Goal: Task Accomplishment & Management: Manage account settings

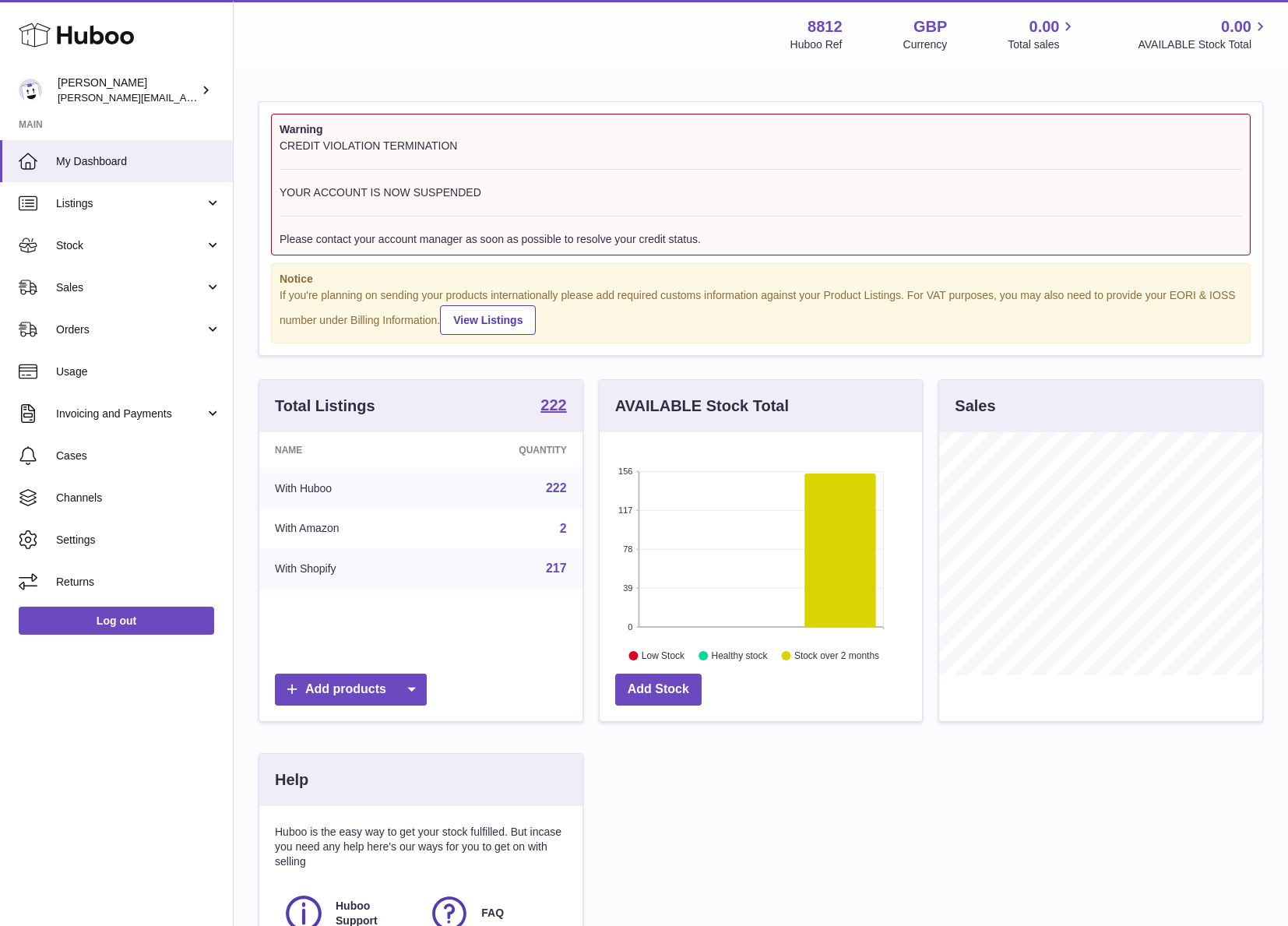
scroll to position [243, 327]
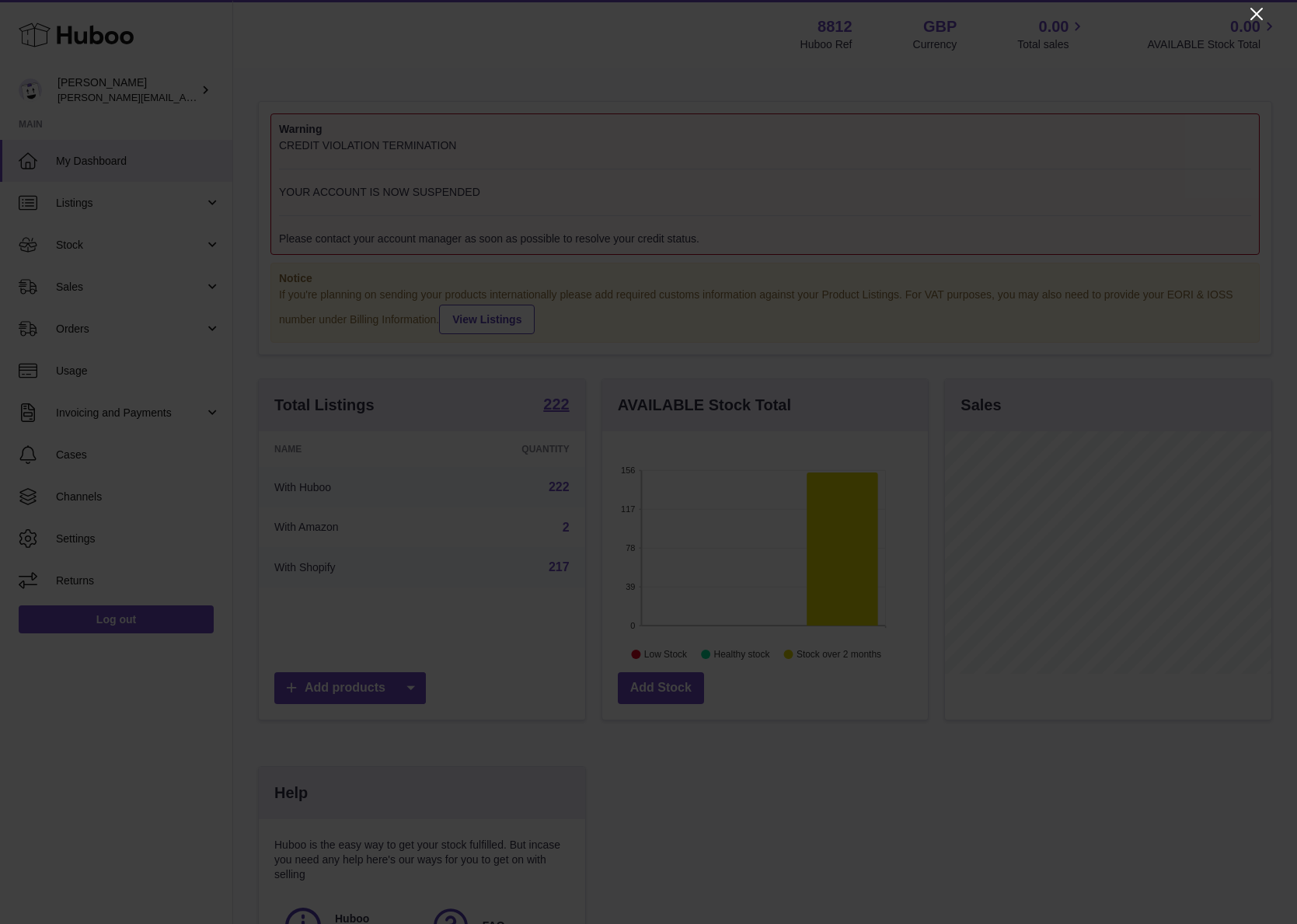
click at [1257, 18] on icon "Close" at bounding box center [1257, 13] width 18 height 18
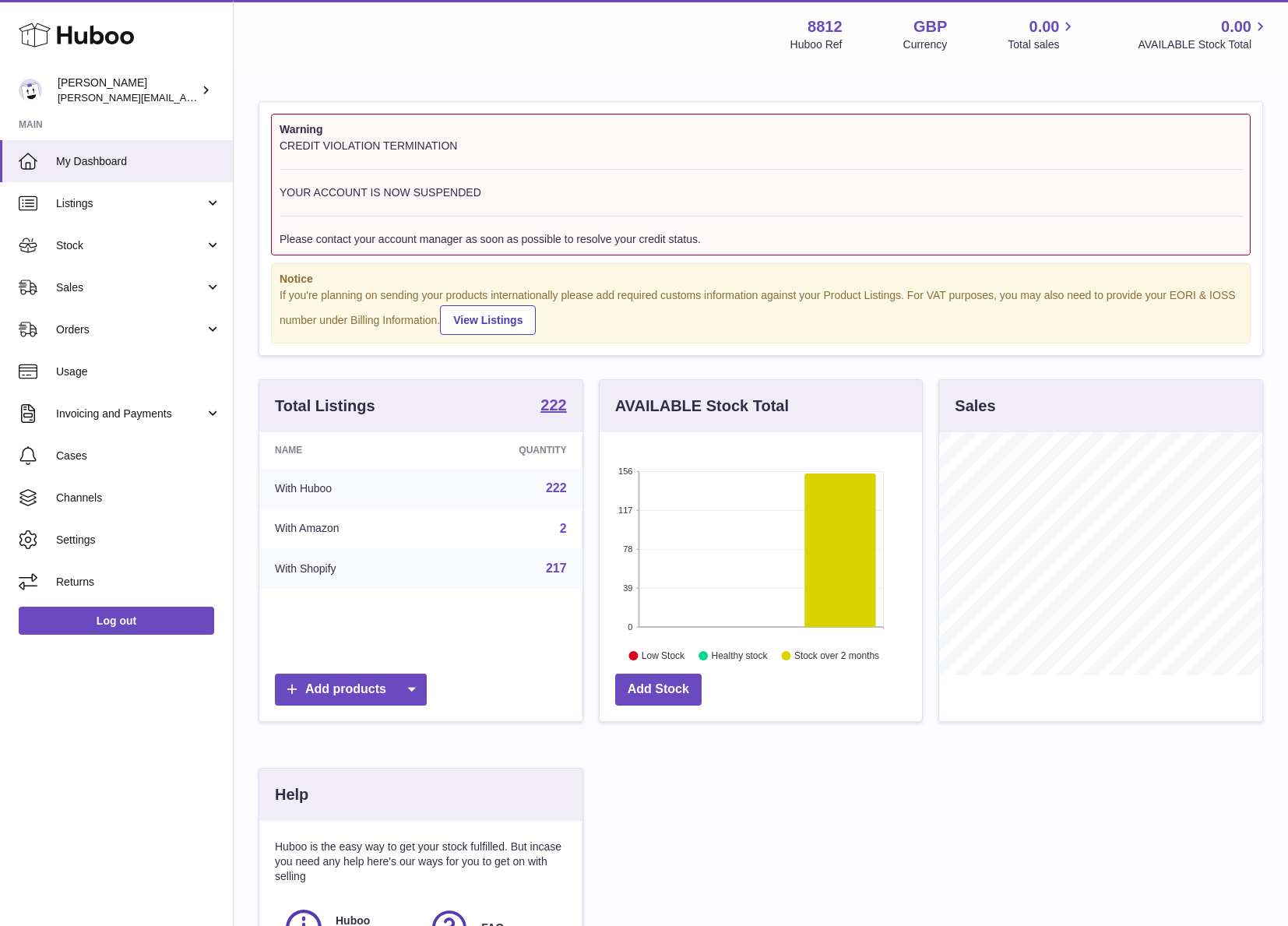
scroll to position [778741, 778603]
click at [108, 236] on link "Stock" at bounding box center [116, 245] width 233 height 42
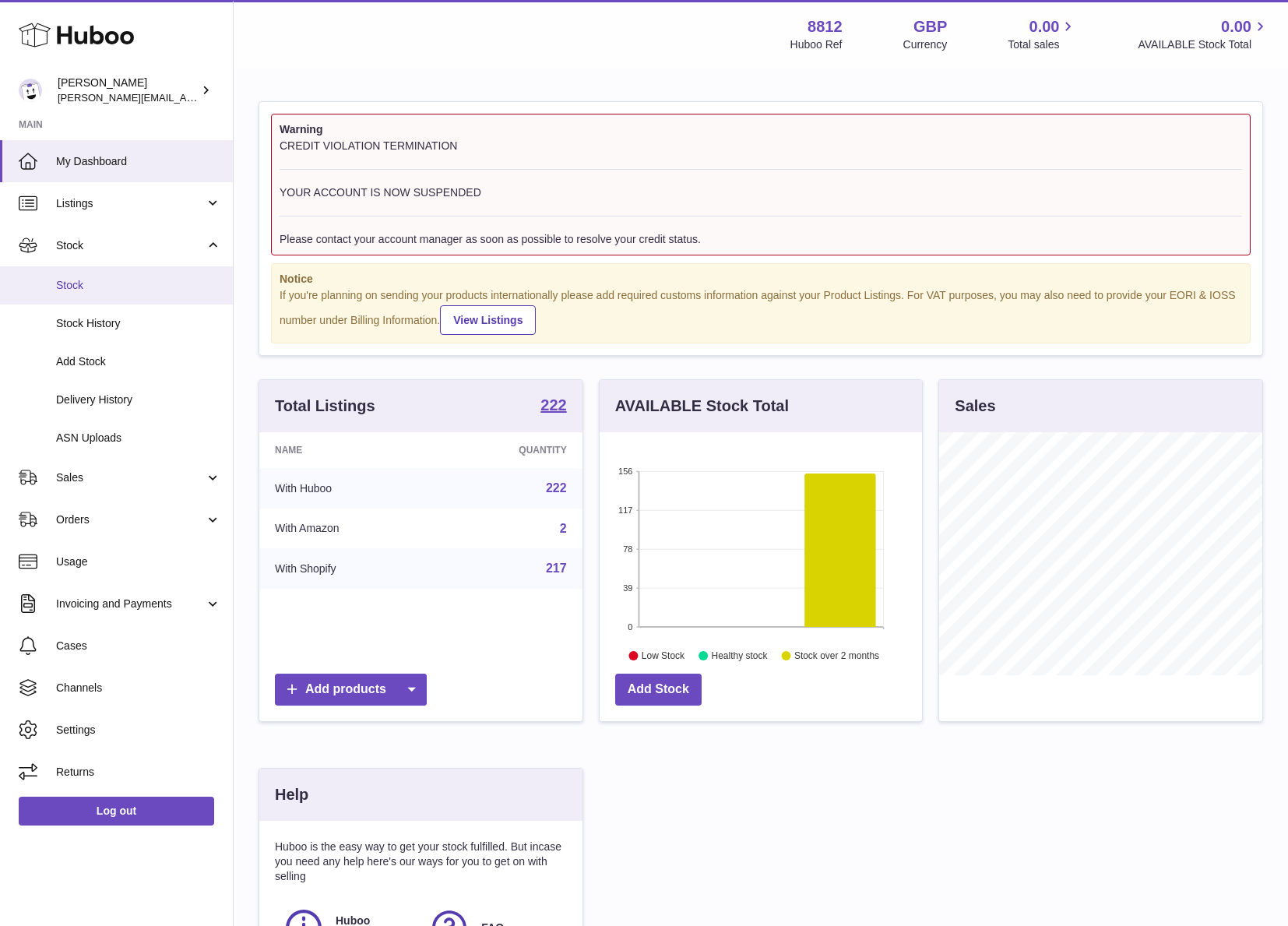
click at [78, 293] on link "Stock" at bounding box center [116, 286] width 233 height 39
click at [119, 282] on span "Stock" at bounding box center [138, 285] width 165 height 14
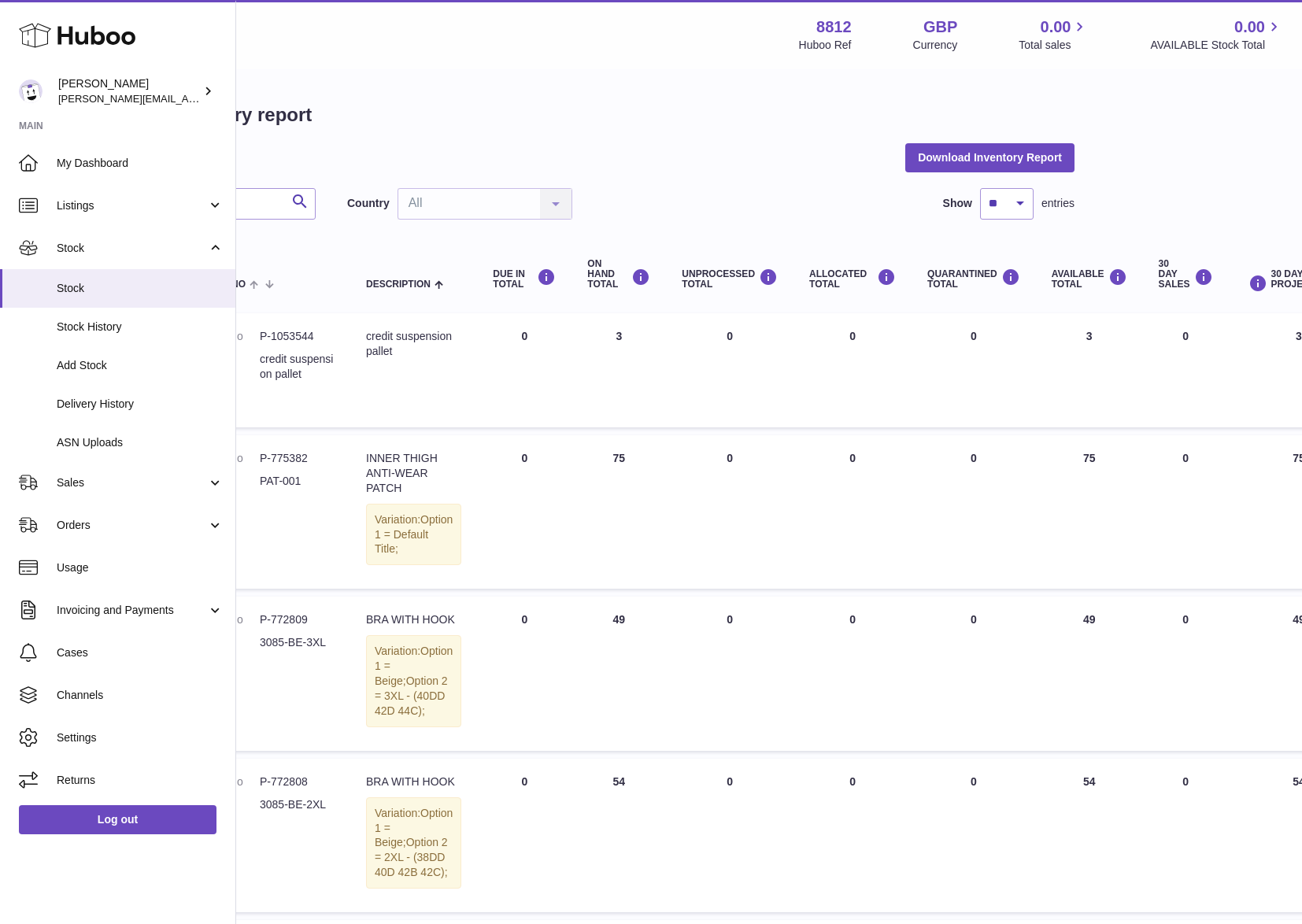
scroll to position [0, 212]
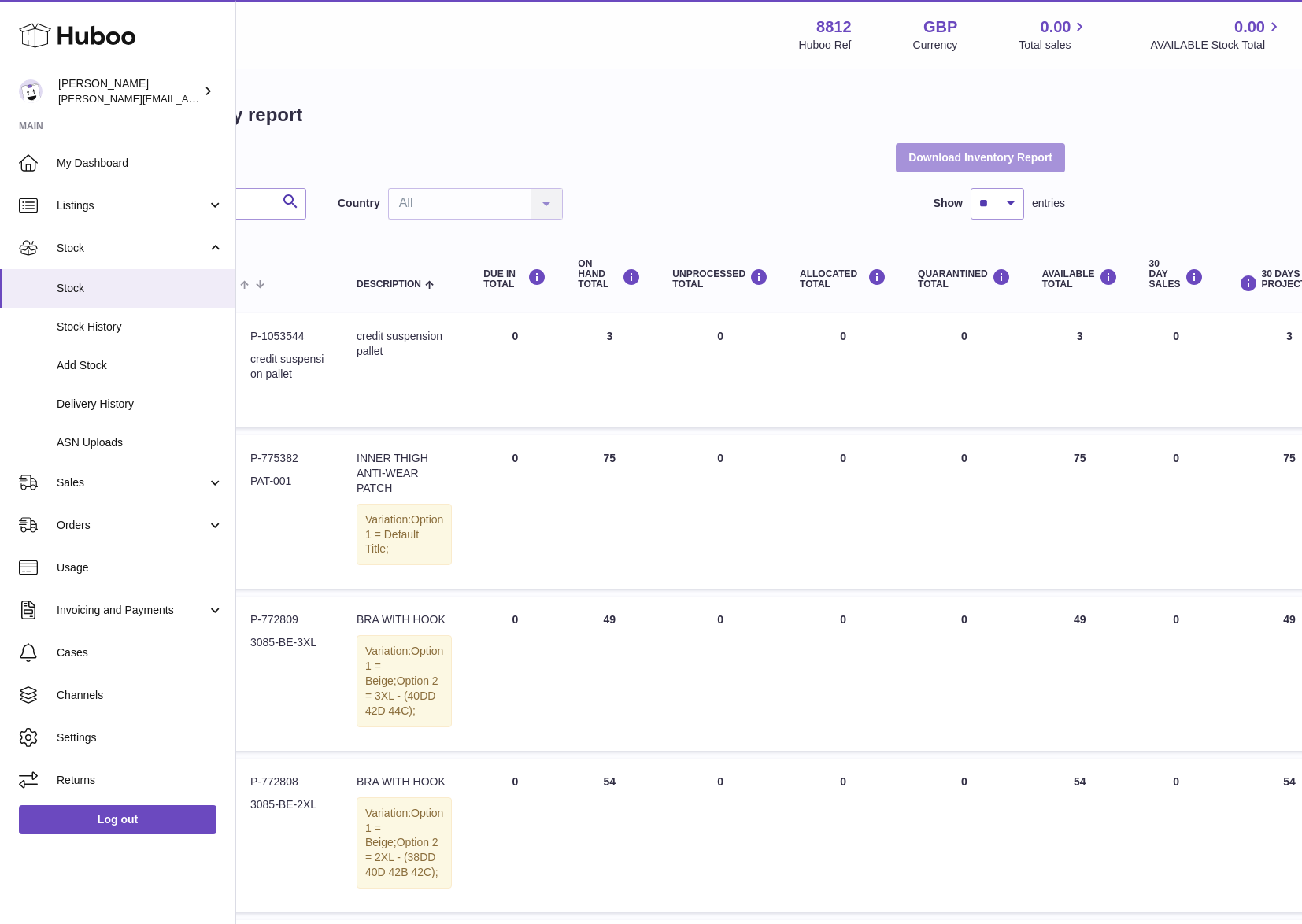
click at [987, 164] on button "Download Inventory Report" at bounding box center [980, 157] width 169 height 28
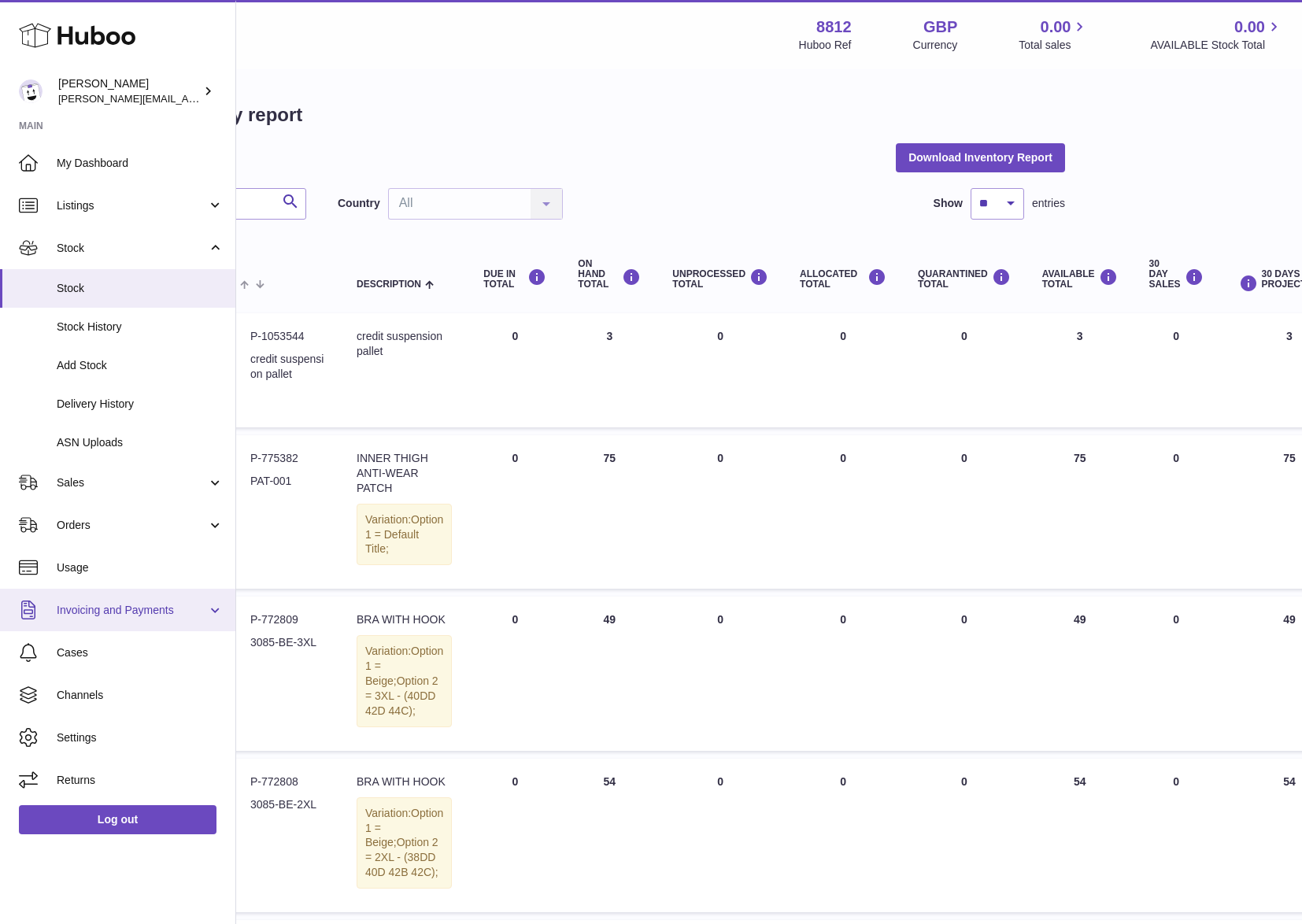
click at [123, 612] on span "Invoicing and Payments" at bounding box center [132, 610] width 150 height 15
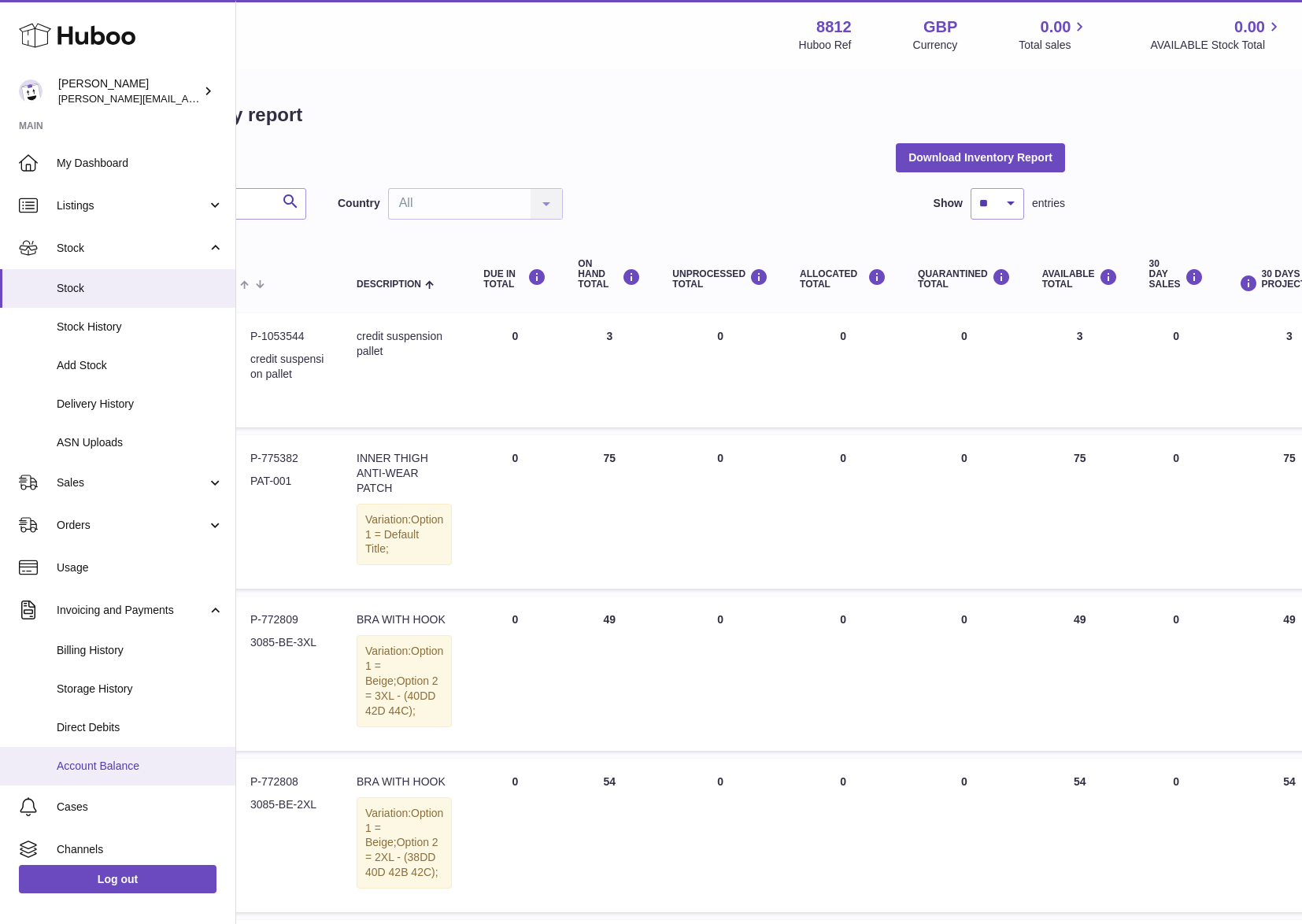
click at [96, 769] on span "Account Balance" at bounding box center [140, 766] width 167 height 15
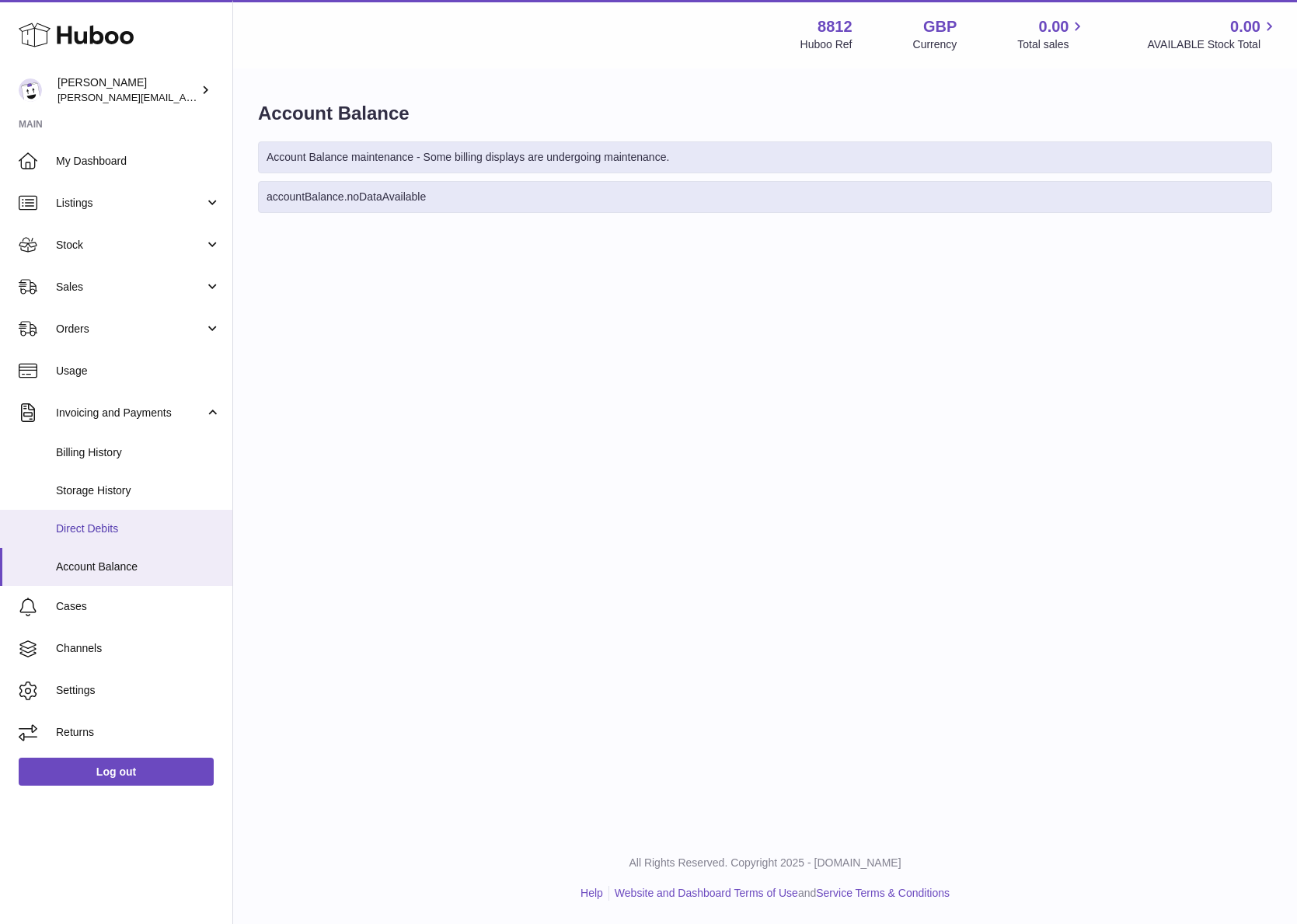
click at [102, 532] on span "Direct Debits" at bounding box center [138, 528] width 165 height 14
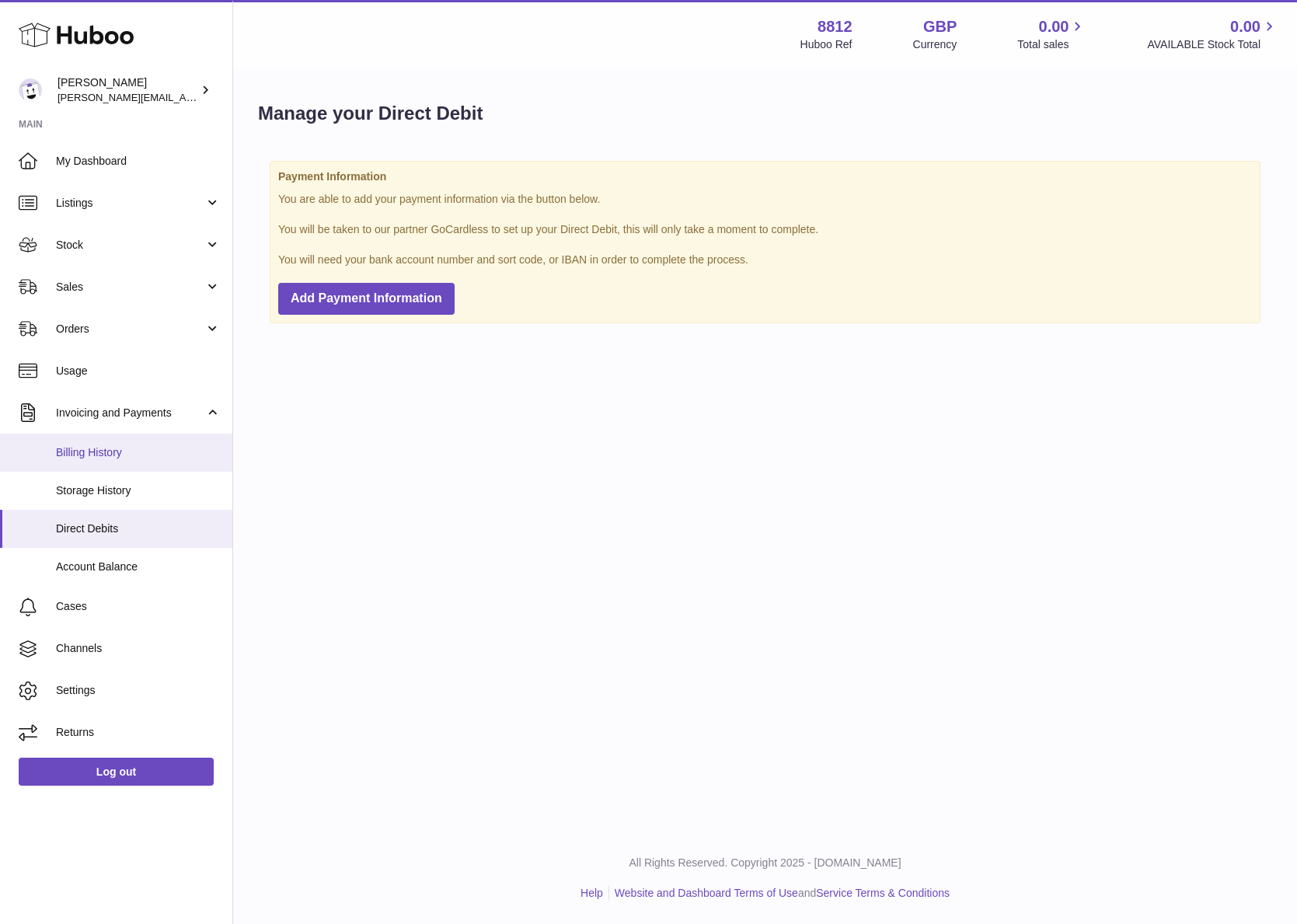
click at [117, 450] on span "Billing History" at bounding box center [138, 452] width 165 height 14
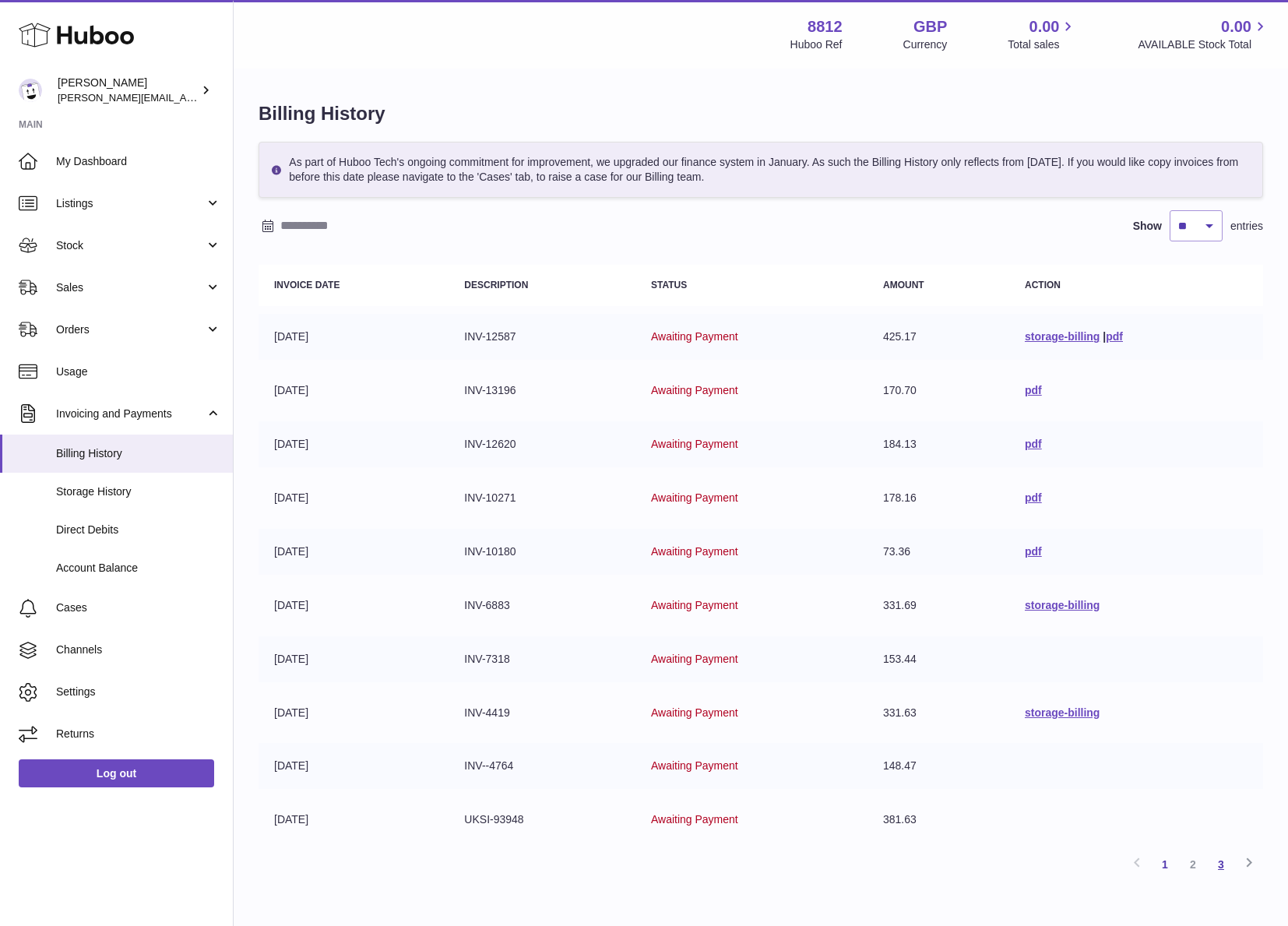
click at [1224, 869] on link "3" at bounding box center [1220, 864] width 28 height 28
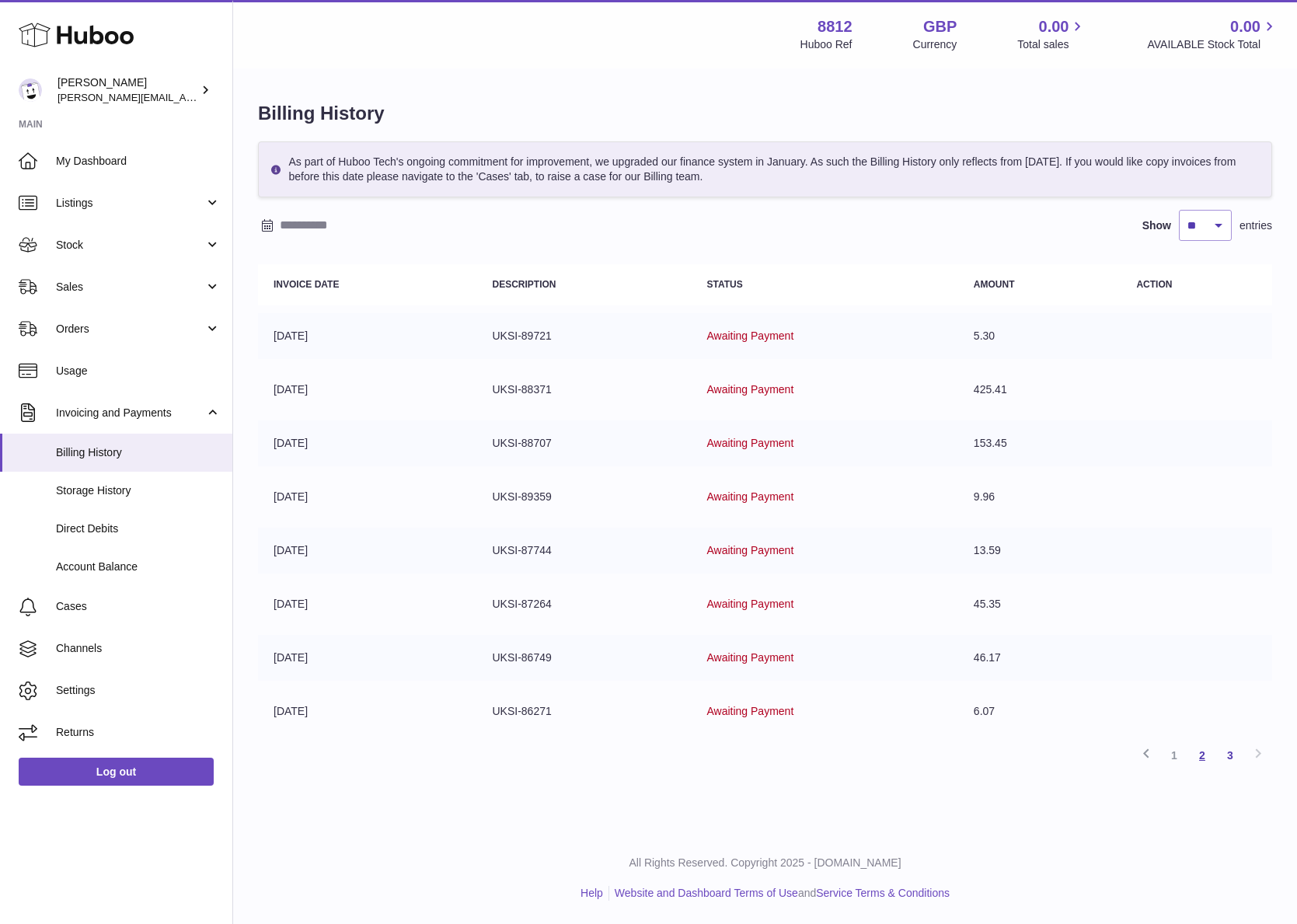
click at [1193, 760] on link "2" at bounding box center [1203, 755] width 28 height 28
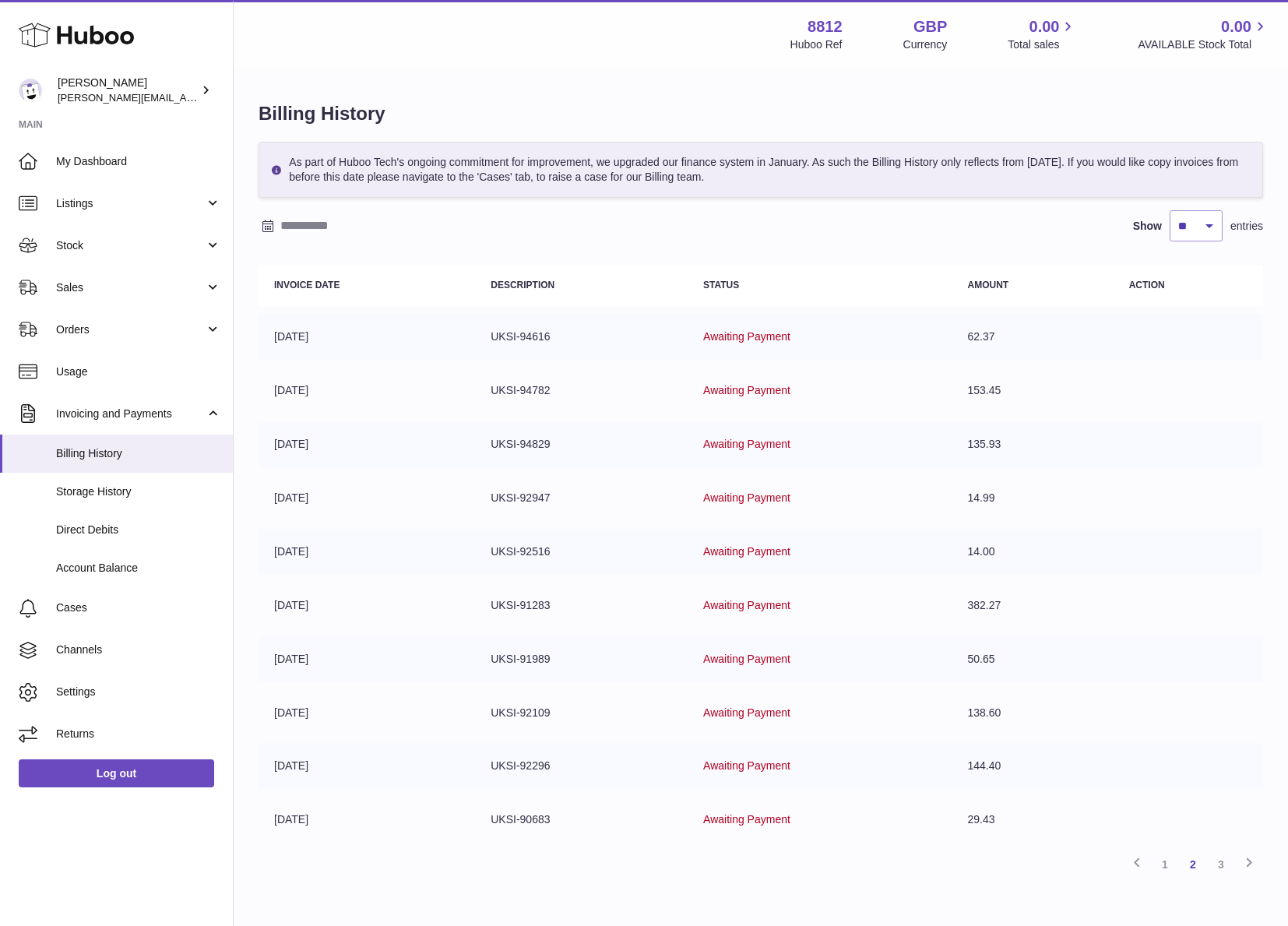
click at [1232, 856] on link "3" at bounding box center [1220, 864] width 28 height 28
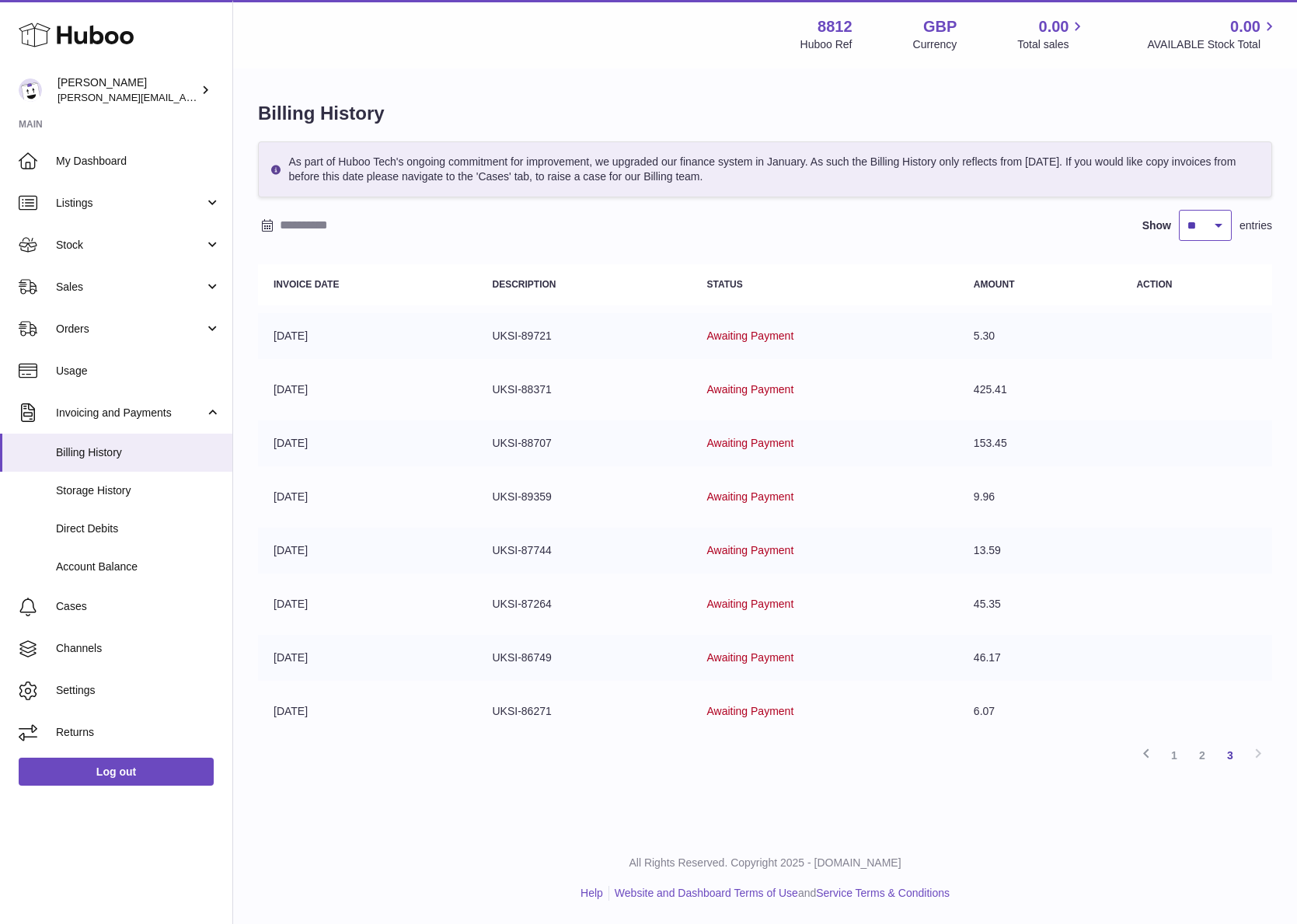
click at [1225, 232] on select "** ** ** ***" at bounding box center [1205, 225] width 53 height 31
select select "***"
click at [1179, 210] on select "** ** ** ***" at bounding box center [1205, 225] width 53 height 31
